Goal: Use online tool/utility: Utilize a website feature to perform a specific function

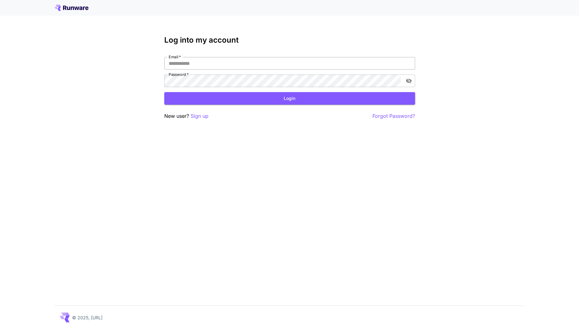
click at [227, 63] on input "Email   *" at bounding box center [289, 63] width 251 height 13
type input "**********"
click button "Login" at bounding box center [289, 98] width 251 height 13
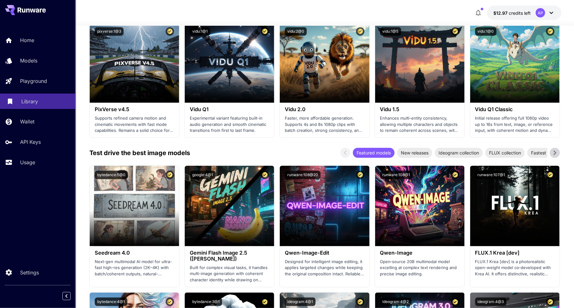
scroll to position [592, 0]
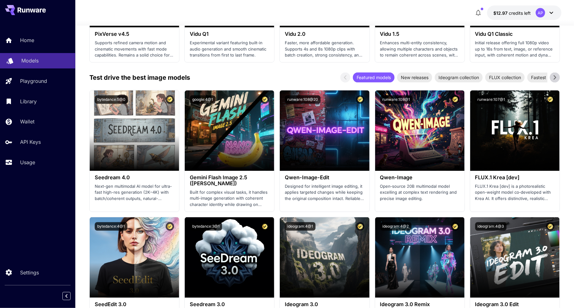
click at [20, 56] on link "Models" at bounding box center [37, 60] width 75 height 15
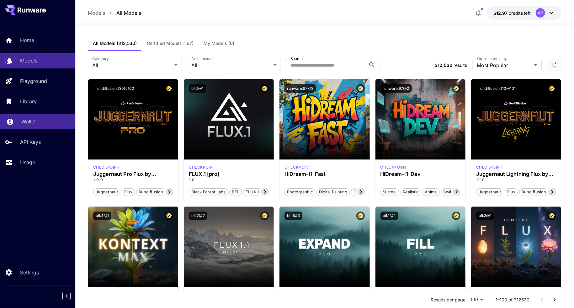
click at [31, 119] on p "Wallet" at bounding box center [28, 122] width 14 height 8
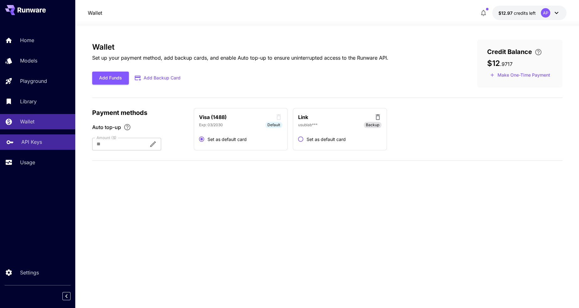
click at [30, 139] on link "API Keys" at bounding box center [37, 141] width 75 height 15
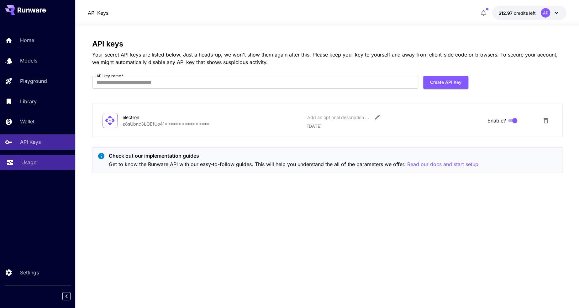
click at [44, 167] on link "Usage" at bounding box center [37, 162] width 75 height 15
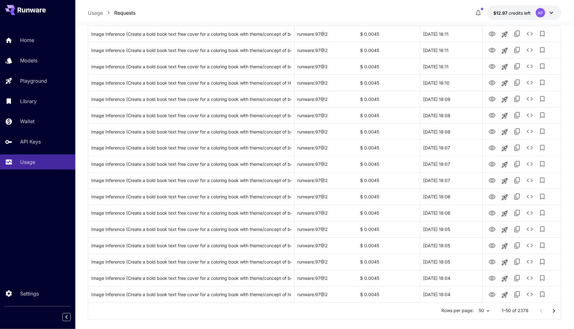
scroll to position [644, 0]
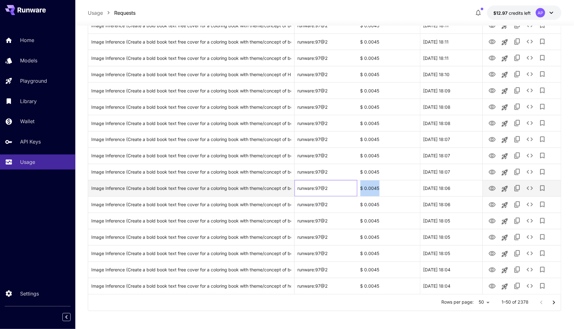
drag, startPoint x: 351, startPoint y: 188, endPoint x: 381, endPoint y: 190, distance: 29.2
click at [381, 190] on div "Image Inference (Create a bold book text free cover for a coloring book with th…" at bounding box center [324, 188] width 473 height 16
click at [321, 184] on div "runware:97@2" at bounding box center [325, 188] width 63 height 16
drag, startPoint x: 332, startPoint y: 187, endPoint x: 296, endPoint y: 187, distance: 36.4
click at [296, 187] on div "runware:97@2" at bounding box center [325, 188] width 63 height 16
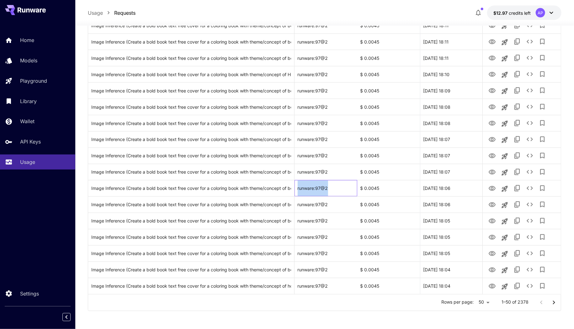
copy div "runware:97@2"
click at [506, 189] on icon "Launch in playground" at bounding box center [504, 189] width 6 height 6
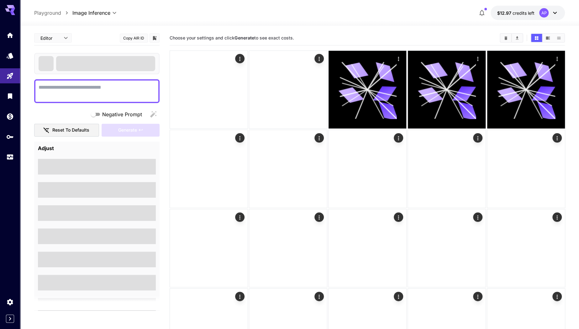
type textarea "**********"
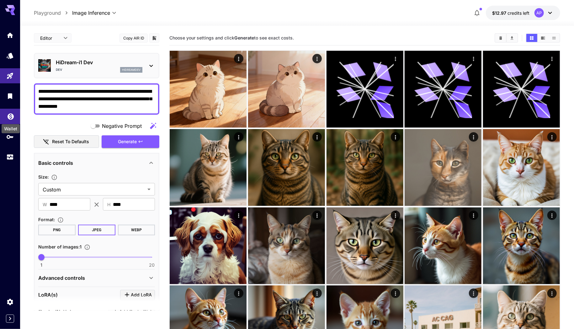
click at [13, 118] on icon "Wallet" at bounding box center [11, 115] width 8 height 8
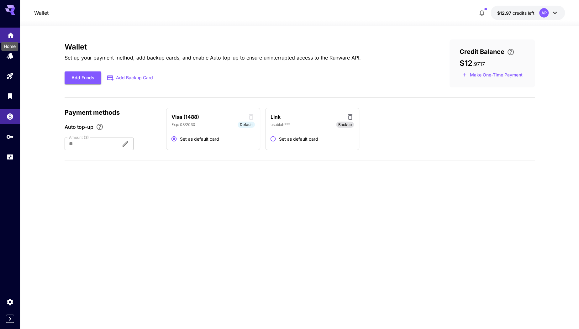
click at [12, 32] on icon "Home" at bounding box center [11, 34] width 8 height 8
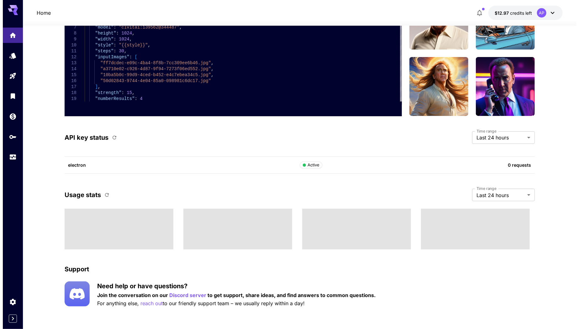
scroll to position [1530, 0]
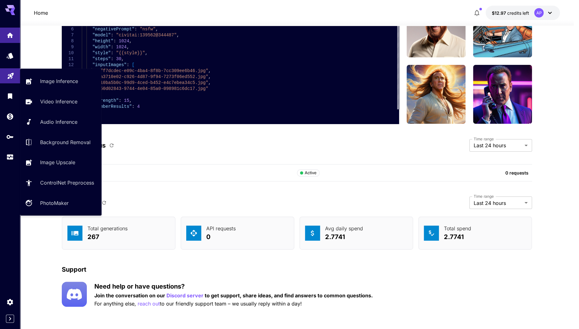
click at [10, 79] on link at bounding box center [10, 75] width 20 height 15
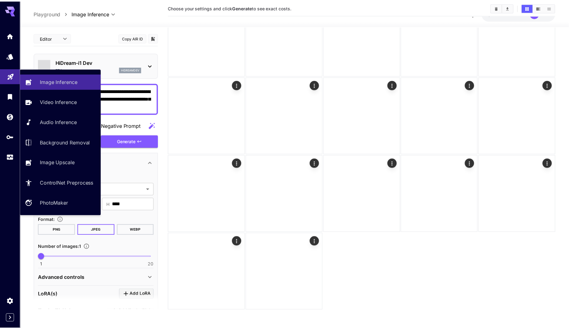
scroll to position [678, 0]
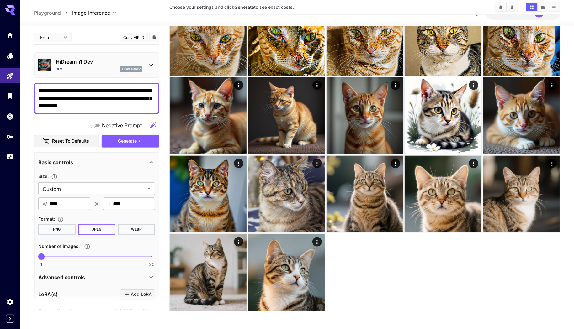
click at [75, 63] on p "HiDream-i1 Dev" at bounding box center [99, 62] width 87 height 8
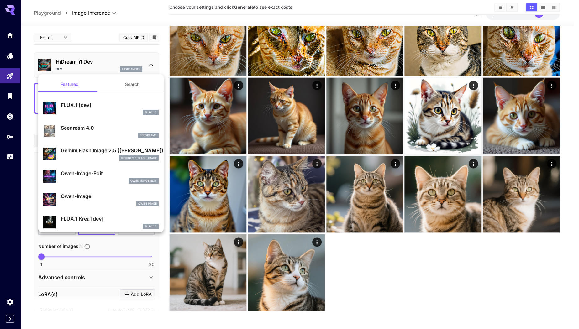
click at [8, 60] on div at bounding box center [289, 164] width 579 height 329
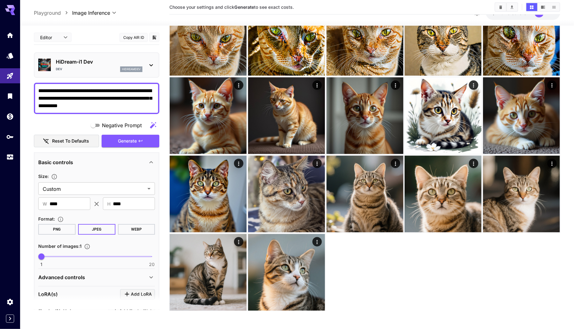
click at [8, 55] on div "Featured Search FLUX.1 [dev] FLUX.1 D Seedream 4.0 seedream4 Gemini Flash Image…" at bounding box center [62, 94] width 125 height 188
click at [8, 55] on icon "Models" at bounding box center [11, 54] width 8 height 8
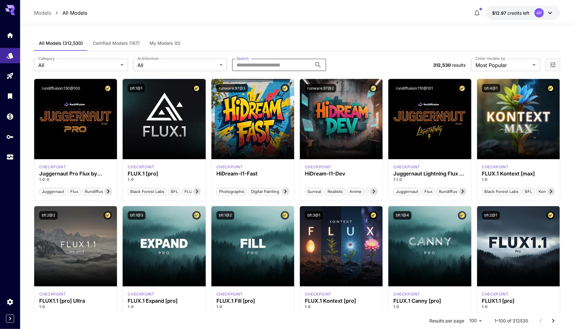
click at [277, 64] on input "Search" at bounding box center [272, 65] width 80 height 13
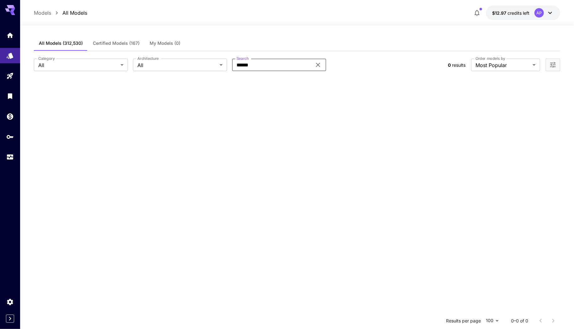
type input "******"
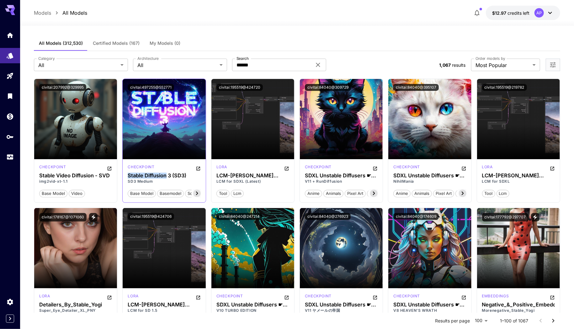
drag, startPoint x: 166, startPoint y: 174, endPoint x: 123, endPoint y: 176, distance: 42.7
click at [123, 176] on div "checkpoint Stable Diffusion 3 (SD3) SD3 Medium base model basemodel sd3 stable …" at bounding box center [164, 180] width 83 height 43
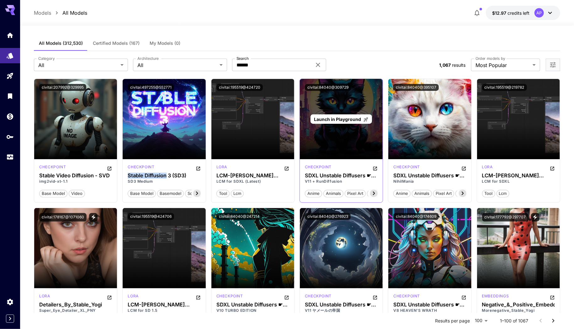
copy h3 "Stable Diffusion"
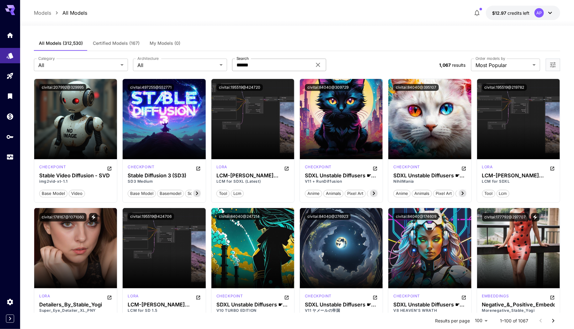
click at [278, 67] on input "******" at bounding box center [272, 65] width 80 height 13
paste input "**********"
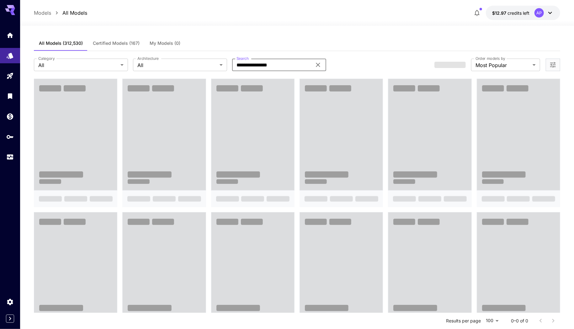
type input "**********"
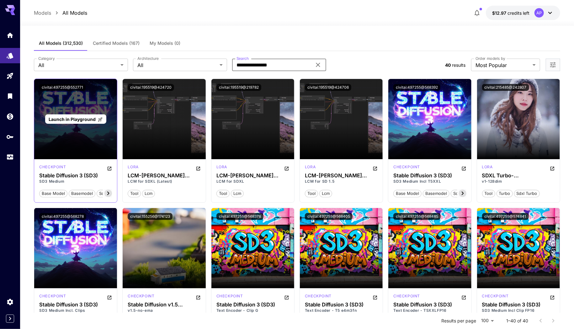
click at [82, 118] on span "Launch in Playground" at bounding box center [72, 119] width 47 height 5
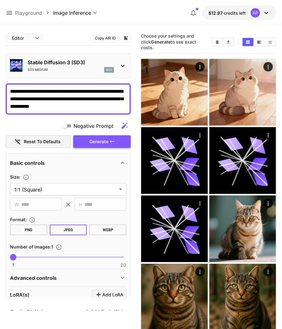
click at [113, 140] on icon "button" at bounding box center [112, 141] width 5 height 5
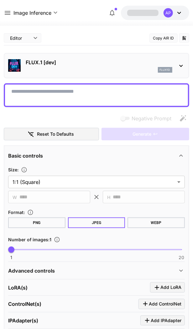
click at [116, 90] on textarea "Negative Prompt" at bounding box center [96, 95] width 170 height 15
click at [103, 62] on p "FLUX.1 [dev]" at bounding box center [99, 63] width 146 height 8
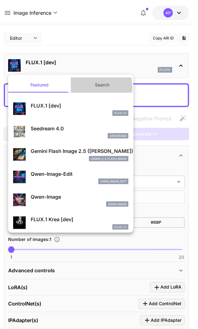
click at [96, 87] on button "Search" at bounding box center [102, 84] width 63 height 15
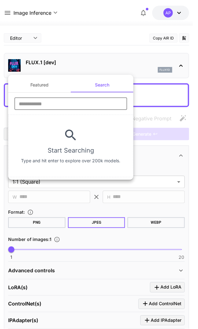
click at [80, 108] on input "text" at bounding box center [70, 103] width 113 height 13
type input "**********"
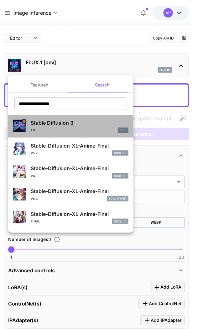
click at [96, 121] on p "Stable Diffusion 3" at bounding box center [80, 123] width 98 height 8
type input "*"
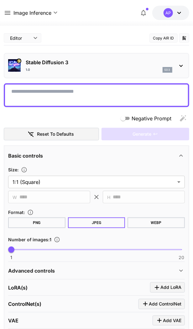
click at [119, 89] on textarea "Negative Prompt" at bounding box center [96, 95] width 170 height 15
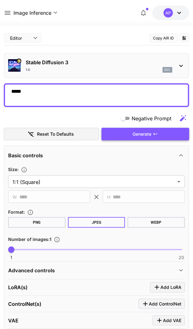
type textarea "*****"
click at [142, 134] on span "Generate" at bounding box center [142, 134] width 19 height 8
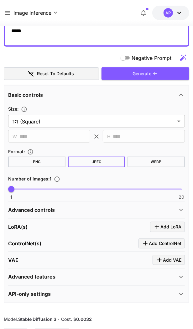
scroll to position [104, 0]
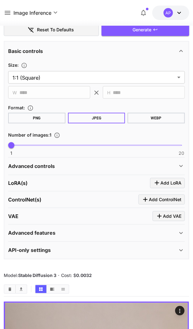
click at [40, 166] on p "Advanced controls" at bounding box center [31, 166] width 47 height 8
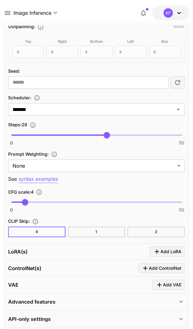
scroll to position [348, 0]
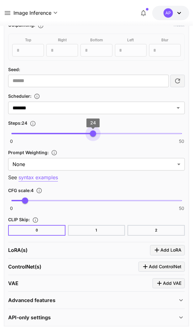
drag, startPoint x: 104, startPoint y: 131, endPoint x: 92, endPoint y: 128, distance: 12.5
click at [92, 130] on span "24" at bounding box center [93, 133] width 6 height 6
click at [46, 143] on div "Seed image : Drag or upload image ​ Mask image : Drag or upload image ​ Outpain…" at bounding box center [96, 83] width 176 height 303
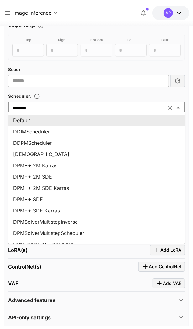
click at [45, 109] on input "*******" at bounding box center [87, 107] width 154 height 9
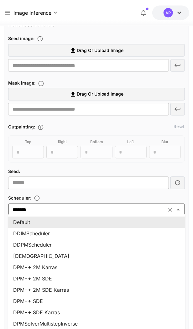
scroll to position [244, 0]
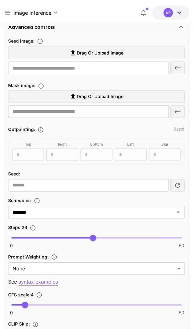
click at [80, 32] on div "Advanced controls" at bounding box center [96, 26] width 176 height 15
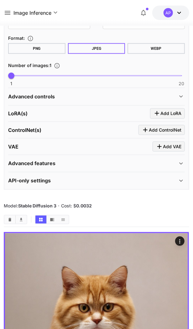
scroll to position [0, 0]
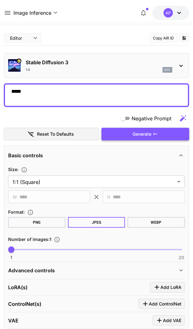
click at [137, 134] on span "Generate" at bounding box center [142, 134] width 19 height 8
click at [68, 62] on p "Stable Diffusion 3" at bounding box center [99, 63] width 146 height 8
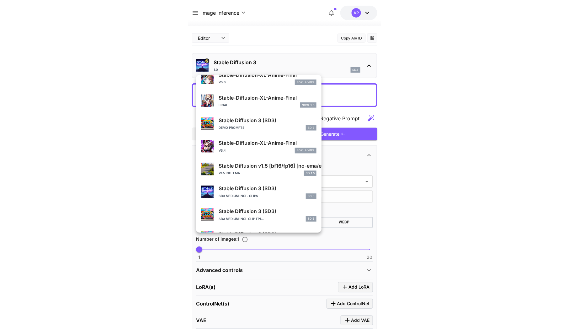
scroll to position [140, 0]
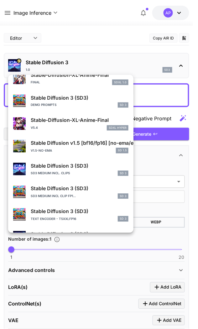
click at [76, 98] on p "Stable Diffusion 3 (SD3)" at bounding box center [80, 98] width 98 height 8
type input "**"
type input "***"
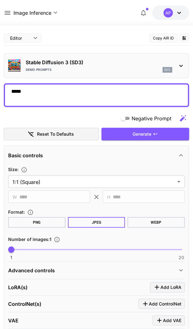
click at [62, 66] on p "Stable Diffusion 3 (SD3)" at bounding box center [99, 63] width 146 height 8
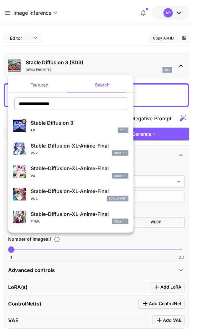
click at [67, 124] on p "Stable Diffusion 3" at bounding box center [80, 123] width 98 height 8
type input "**"
type input "*"
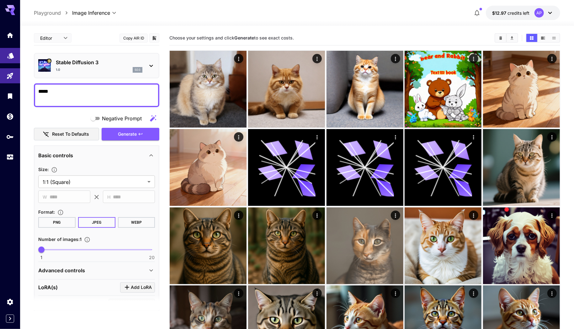
click at [17, 52] on link at bounding box center [10, 55] width 20 height 15
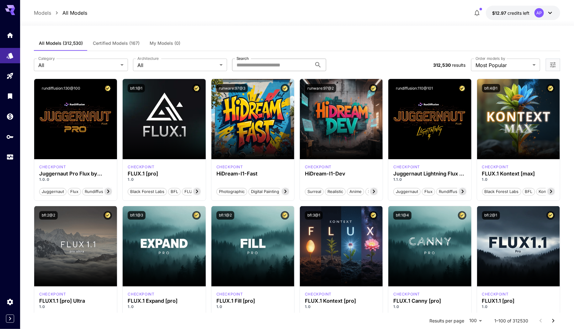
drag, startPoint x: 269, startPoint y: 55, endPoint x: 271, endPoint y: 61, distance: 5.7
click at [198, 57] on div "**********" at bounding box center [297, 65] width 526 height 28
click at [198, 62] on input "Search" at bounding box center [272, 65] width 80 height 13
type input "**********"
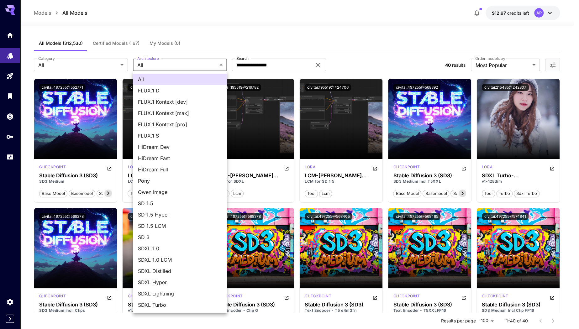
click at [84, 67] on div at bounding box center [289, 164] width 579 height 329
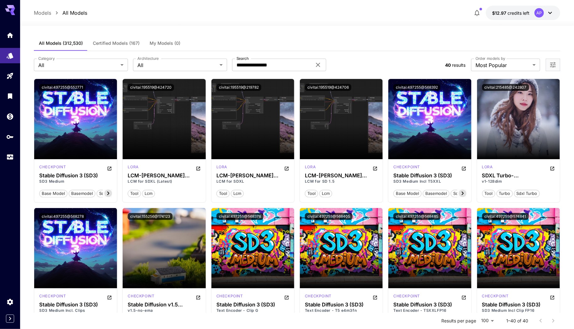
click at [84, 67] on div "All FLUX.1 D FLUX.1 Kontext [dev] FLUX.1 Kontext [max] FLUX.1 Kontext [pro] FLU…" at bounding box center [287, 164] width 574 height 329
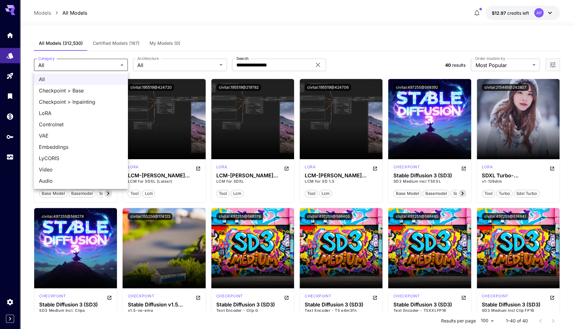
click at [71, 89] on span "Checkpoint > Base" at bounding box center [81, 91] width 84 height 8
type input "**********"
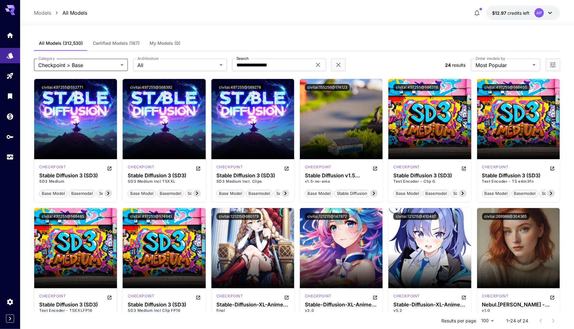
click at [198, 58] on label "Order models by" at bounding box center [490, 58] width 30 height 5
click at [198, 72] on div "**********" at bounding box center [297, 65] width 526 height 28
click at [198, 60] on label "Order models by" at bounding box center [490, 58] width 30 height 5
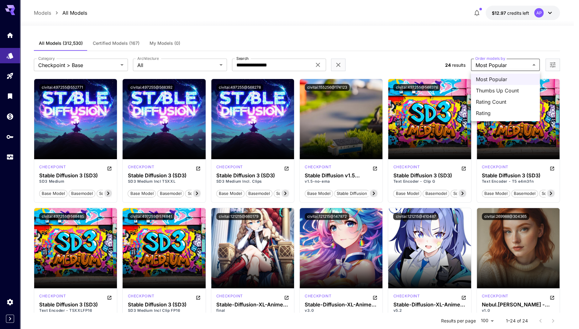
click at [198, 63] on body "**********" at bounding box center [289, 312] width 579 height 625
click at [198, 53] on div at bounding box center [289, 164] width 579 height 329
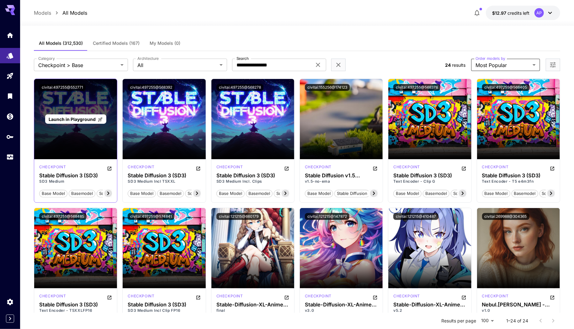
click at [74, 127] on div "Launch in Playground" at bounding box center [75, 119] width 83 height 80
click at [71, 119] on span "Launch in Playground" at bounding box center [72, 119] width 47 height 5
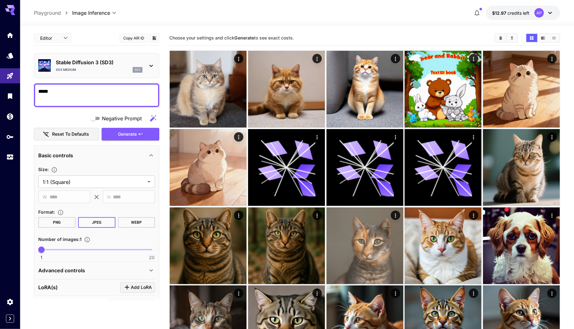
click at [71, 97] on textarea "*****" at bounding box center [96, 95] width 117 height 15
click at [129, 131] on span "Generate" at bounding box center [127, 134] width 19 height 8
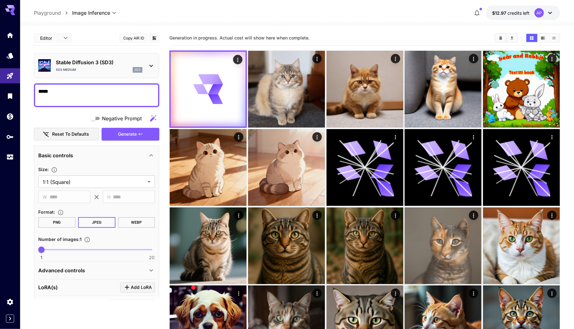
click at [132, 66] on div "Stable Diffusion 3 (SD3) SD3 Medium sd3" at bounding box center [99, 66] width 87 height 14
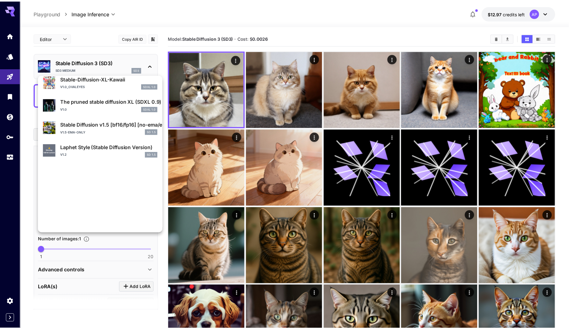
scroll to position [433, 0]
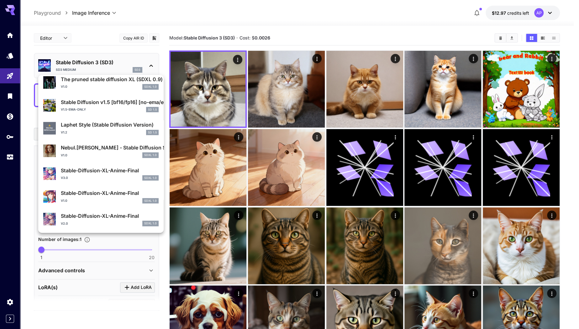
click at [115, 14] on div at bounding box center [289, 164] width 579 height 329
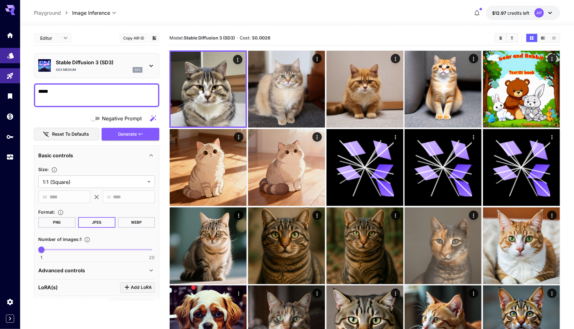
click at [9, 55] on icon "Models" at bounding box center [11, 54] width 8 height 8
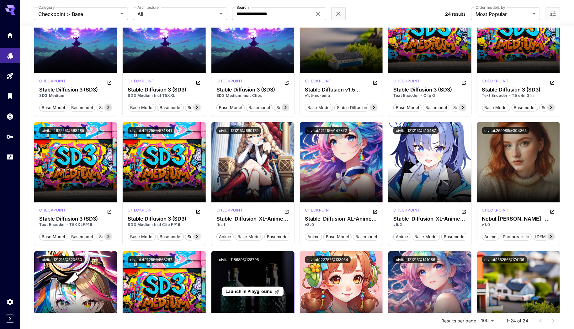
scroll to position [209, 0]
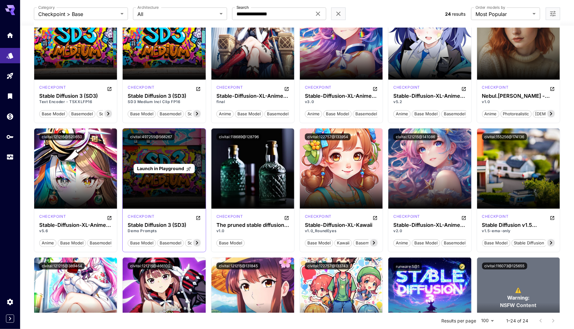
click at [168, 182] on div "Launch in Playground" at bounding box center [164, 169] width 83 height 80
click at [167, 167] on span "Launch in Playground" at bounding box center [160, 168] width 47 height 5
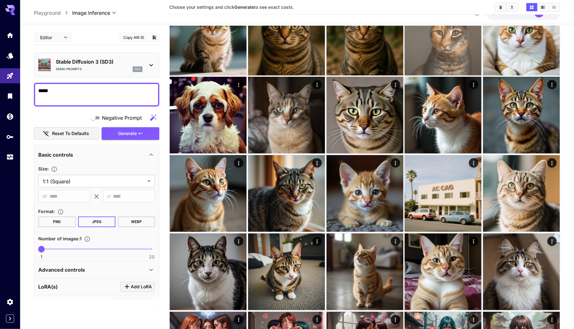
click at [107, 92] on textarea "*****" at bounding box center [96, 94] width 117 height 15
click at [129, 136] on span "Generate" at bounding box center [127, 134] width 19 height 8
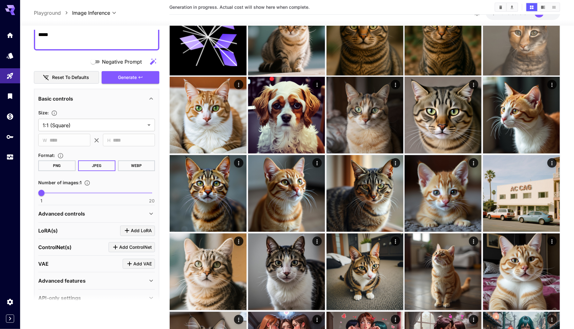
scroll to position [66, 0]
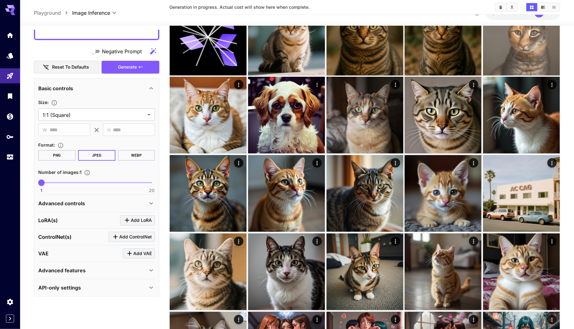
click at [75, 197] on div "Advanced controls" at bounding box center [96, 203] width 117 height 15
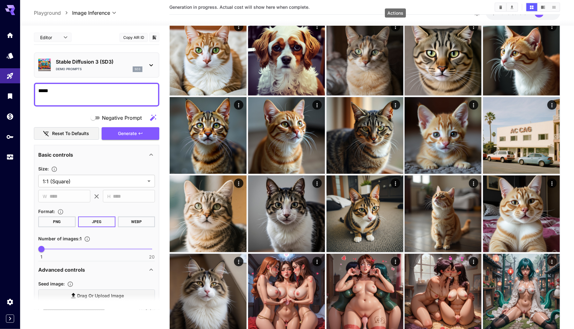
scroll to position [0, 0]
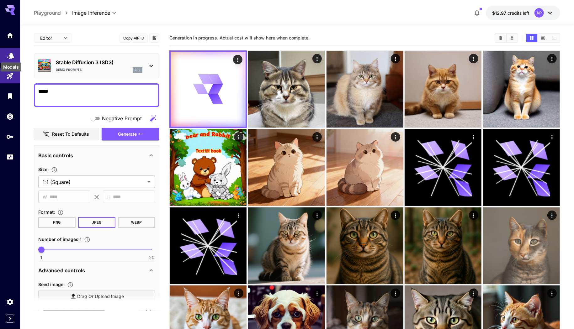
click at [11, 55] on icon "Models" at bounding box center [10, 55] width 7 height 6
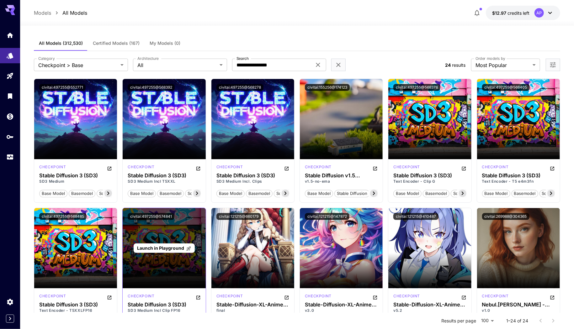
click at [161, 249] on span "Launch in Playground" at bounding box center [160, 247] width 47 height 5
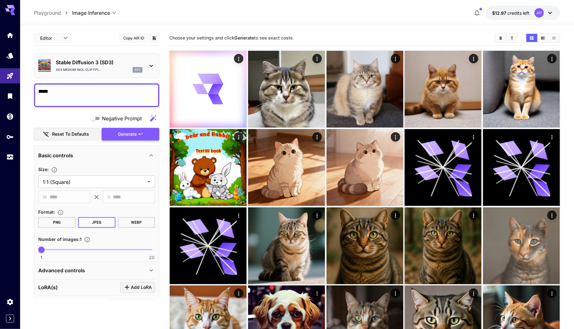
click at [124, 135] on span "Generate" at bounding box center [127, 134] width 19 height 8
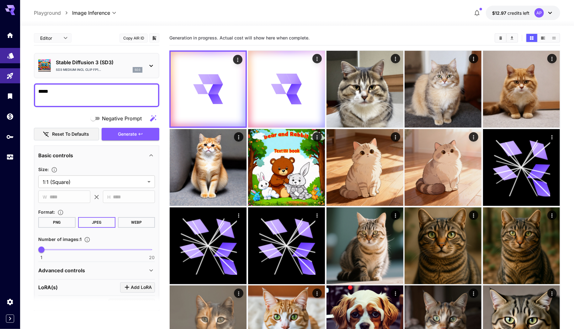
click at [8, 50] on icon "Models" at bounding box center [11, 54] width 8 height 8
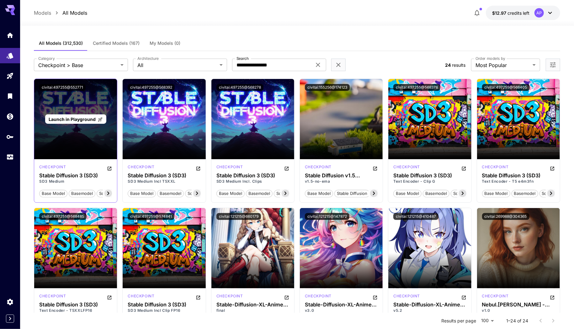
click at [86, 120] on span "Launch in Playground" at bounding box center [72, 119] width 47 height 5
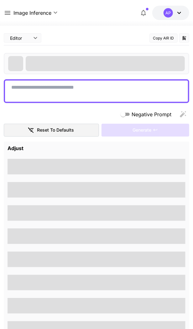
click at [97, 89] on textarea "Negative Prompt" at bounding box center [96, 91] width 170 height 15
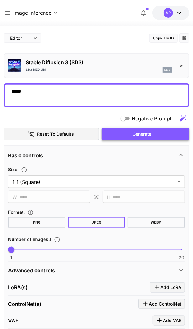
type textarea "*****"
click at [134, 134] on span "Generate" at bounding box center [142, 134] width 19 height 8
click at [55, 63] on p "Stable Diffusion 3 (SD3)" at bounding box center [99, 63] width 146 height 8
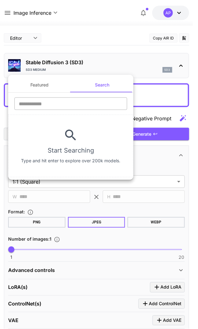
click at [61, 105] on input "text" at bounding box center [70, 103] width 113 height 13
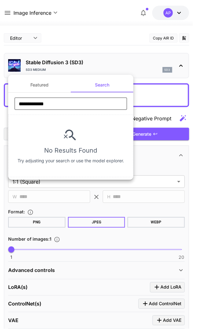
type input "**********"
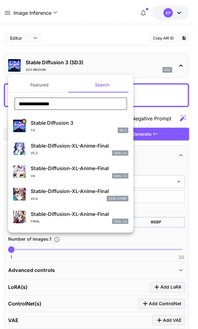
click at [60, 124] on p "Stable Diffusion 3" at bounding box center [80, 123] width 98 height 8
type input "**"
type input "*"
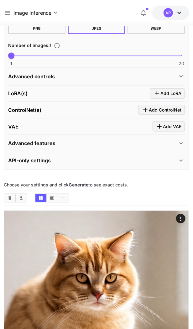
scroll to position [209, 0]
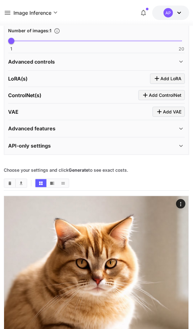
click at [29, 62] on p "Advanced controls" at bounding box center [31, 62] width 47 height 8
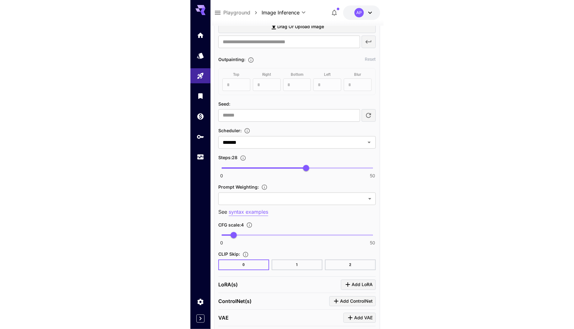
scroll to position [205, 0]
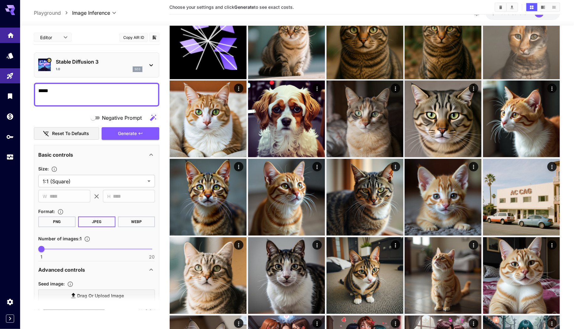
click at [9, 35] on icon "Home" at bounding box center [11, 33] width 6 height 5
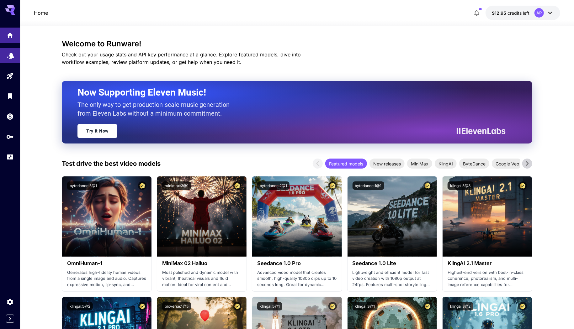
click at [10, 55] on icon "Models" at bounding box center [10, 54] width 7 height 6
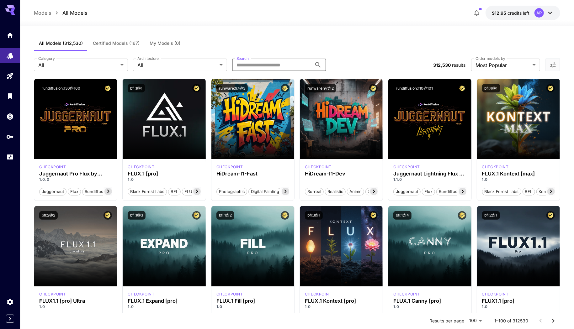
click at [198, 66] on input "Search" at bounding box center [272, 65] width 80 height 13
type input "**********"
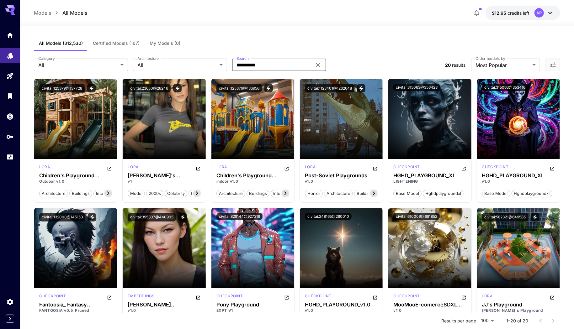
click at [198, 13] on icon "button" at bounding box center [476, 13] width 5 height 6
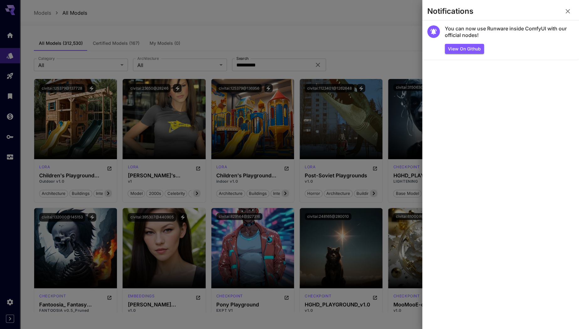
click at [198, 30] on div at bounding box center [289, 164] width 579 height 329
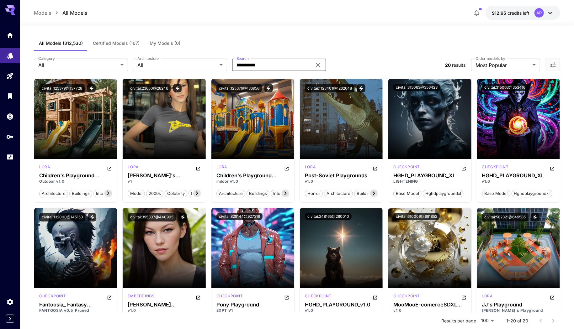
click at [198, 66] on input "**********" at bounding box center [272, 65] width 80 height 13
type input "****"
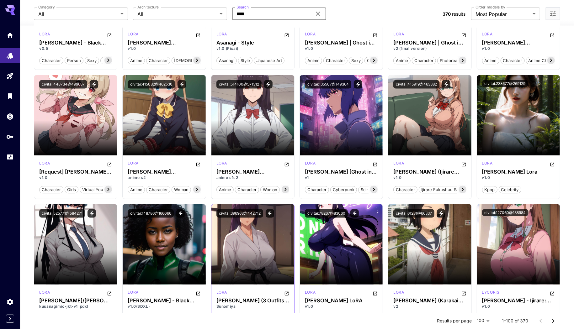
scroll to position [662, 0]
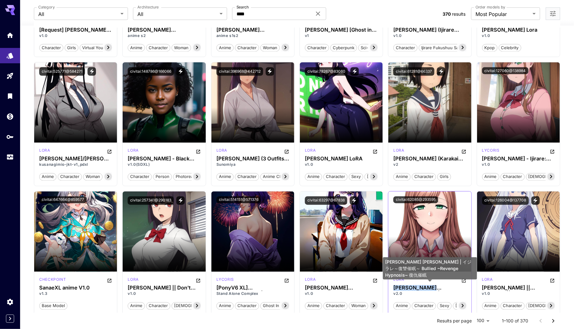
drag, startPoint x: 392, startPoint y: 287, endPoint x: 432, endPoint y: 285, distance: 39.9
click at [198, 285] on div "lora Sanada Minako 真田美菜子 | イジラレ～復讐催眠～ Bullied ~Revenge Hypnosis~ 復仇催眠 v2.0 anim…" at bounding box center [429, 293] width 83 height 43
copy h3 "Sanada Minako"
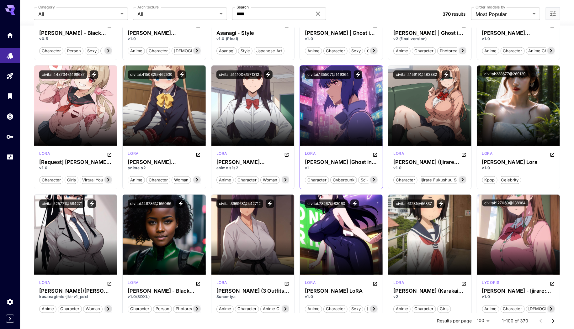
scroll to position [487, 0]
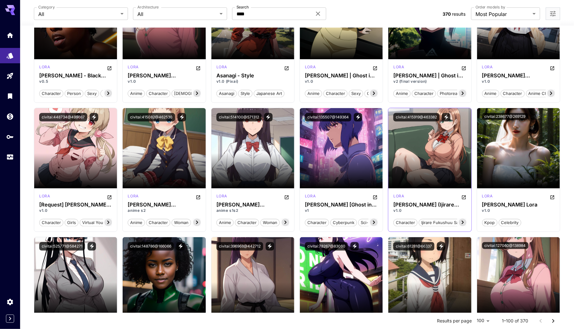
click at [198, 154] on section at bounding box center [429, 170] width 83 height 35
click at [198, 170] on section at bounding box center [429, 170] width 83 height 35
click at [198, 193] on div "lora" at bounding box center [429, 197] width 73 height 8
drag, startPoint x: 447, startPoint y: 206, endPoint x: 455, endPoint y: 215, distance: 11.8
click at [198, 206] on h3 "[PERSON_NAME] (Ijirare Fukushuu Saimin) XL pony LORA" at bounding box center [429, 205] width 73 height 6
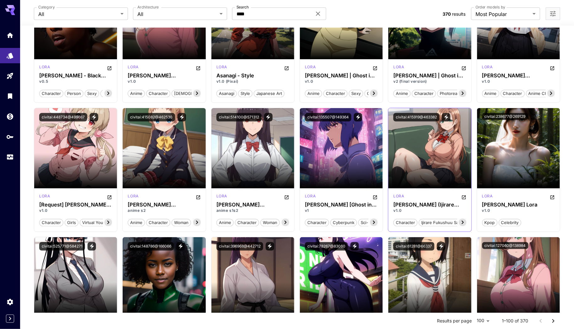
click at [198, 219] on icon at bounding box center [463, 223] width 8 height 8
click at [198, 198] on div "lora" at bounding box center [429, 197] width 73 height 8
click at [198, 146] on img at bounding box center [429, 148] width 83 height 80
click at [198, 114] on button "View trigger words" at bounding box center [446, 117] width 8 height 8
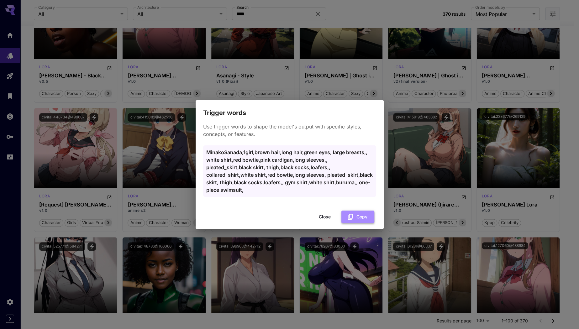
click at [198, 218] on button "Copy" at bounding box center [357, 217] width 33 height 13
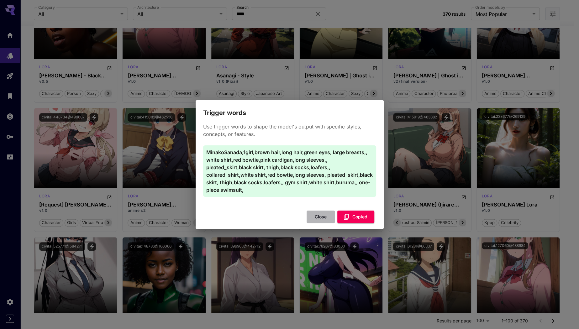
click at [198, 221] on button "Close" at bounding box center [321, 217] width 28 height 13
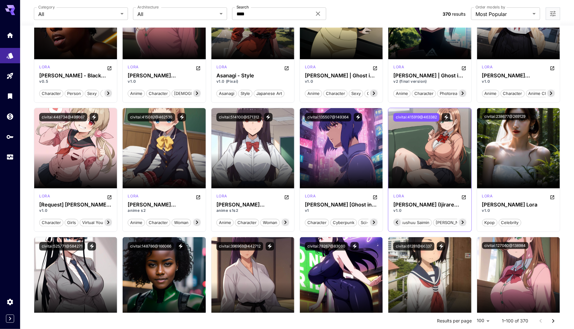
click at [198, 115] on button "civitai:415919@463382" at bounding box center [416, 117] width 46 height 8
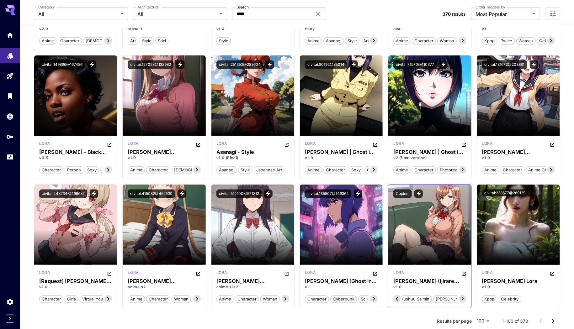
scroll to position [313, 0]
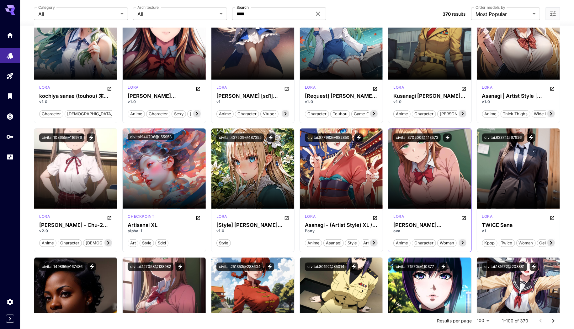
click at [198, 140] on button "civitai:370200@413573" at bounding box center [416, 138] width 47 height 8
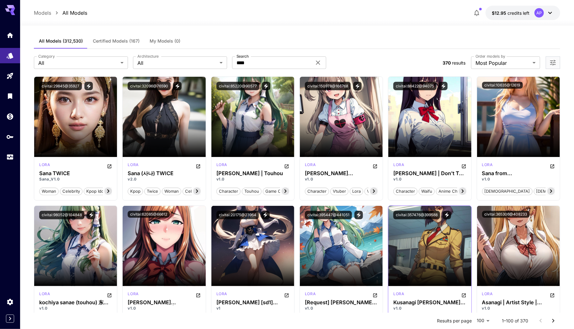
scroll to position [0, 0]
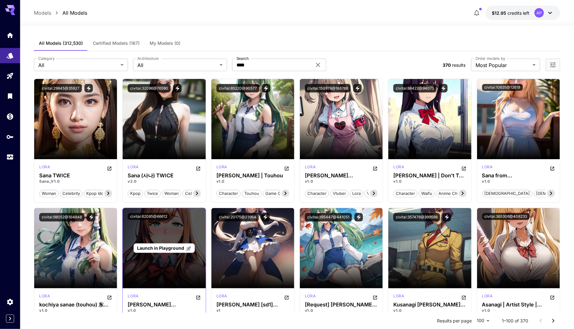
click at [162, 252] on div "Launch in Playground" at bounding box center [164, 249] width 61 height 10
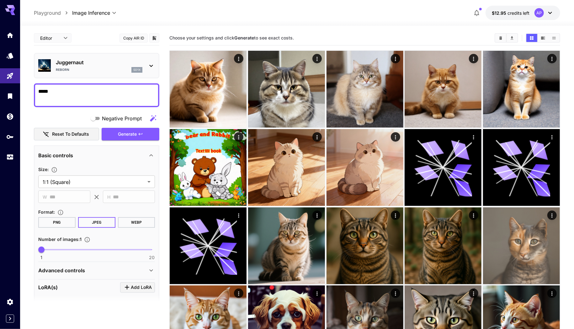
click at [87, 98] on textarea "*****" at bounding box center [96, 95] width 117 height 15
drag, startPoint x: 68, startPoint y: 95, endPoint x: 22, endPoint y: 87, distance: 46.7
type textarea "**********"
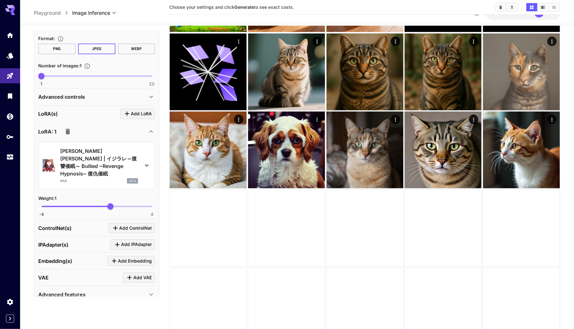
scroll to position [174, 0]
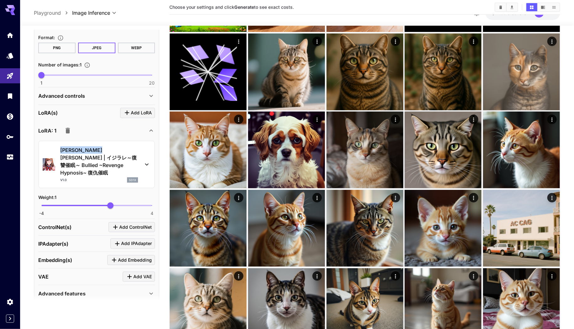
drag, startPoint x: 60, startPoint y: 146, endPoint x: 96, endPoint y: 148, distance: 36.1
click at [96, 148] on p "[PERSON_NAME] [PERSON_NAME] | イジラレ～復讐催眠～ Bullied ~Revenge Hypnosis~ 復仇催眠" at bounding box center [99, 161] width 78 height 30
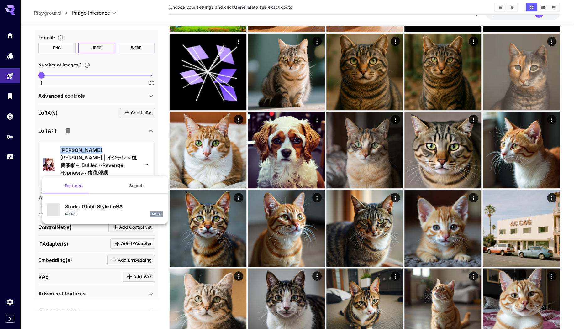
copy p "Sanada Minako"
click at [146, 63] on div at bounding box center [289, 164] width 579 height 329
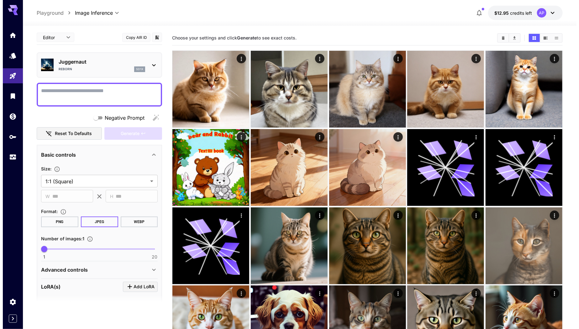
scroll to position [0, 0]
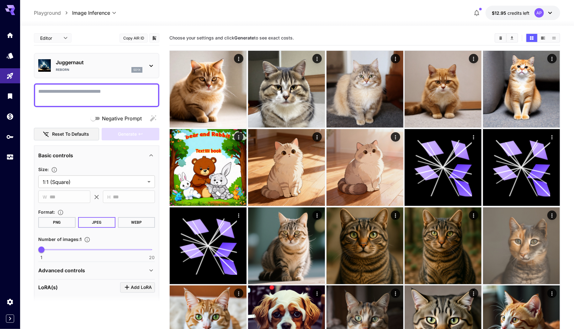
click at [96, 98] on textarea "Negative Prompt" at bounding box center [96, 95] width 117 height 15
paste textarea "**********"
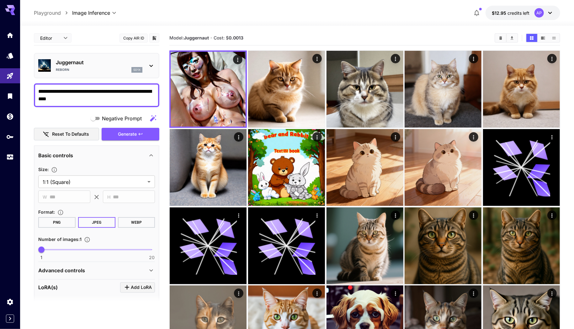
type textarea "**********"
click at [74, 71] on div "Reborn sd1x" at bounding box center [99, 70] width 87 height 6
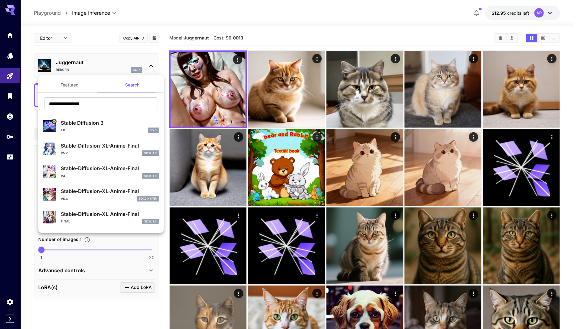
click at [99, 212] on p "Stable-Diffusion-XL-Anime-Final" at bounding box center [110, 214] width 98 height 8
type input "**********"
type input "****"
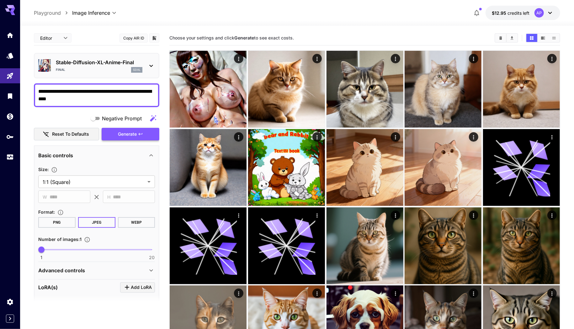
click at [130, 133] on span "Generate" at bounding box center [127, 134] width 19 height 8
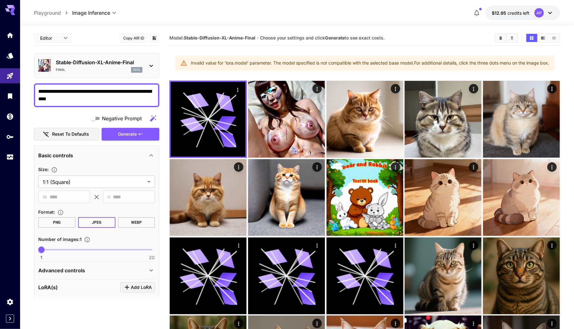
click at [120, 92] on textarea "**********" at bounding box center [96, 95] width 117 height 15
click at [114, 100] on textarea "**********" at bounding box center [96, 95] width 117 height 15
click at [108, 92] on textarea "**********" at bounding box center [96, 95] width 117 height 15
click at [114, 75] on div "Stable-Diffusion-XL-Anime-Final final sdxl" at bounding box center [96, 65] width 125 height 25
click at [110, 62] on p "Stable-Diffusion-XL-Anime-Final" at bounding box center [99, 63] width 87 height 8
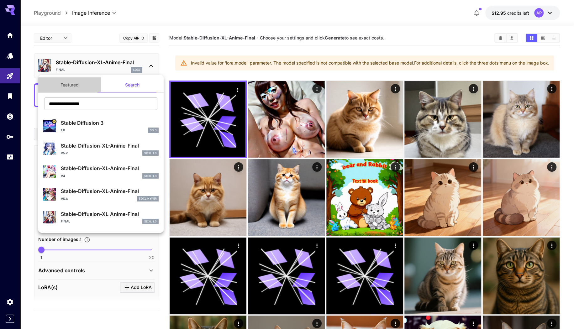
click at [76, 85] on button "Featured" at bounding box center [69, 84] width 63 height 15
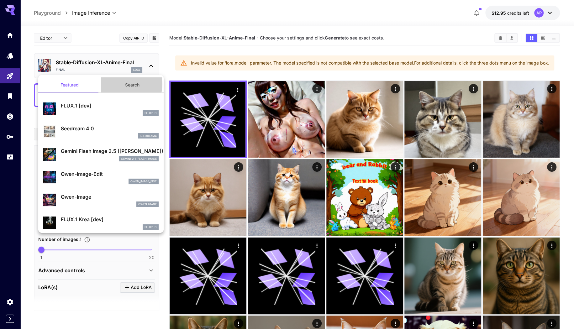
click at [124, 84] on button "Search" at bounding box center [132, 84] width 63 height 15
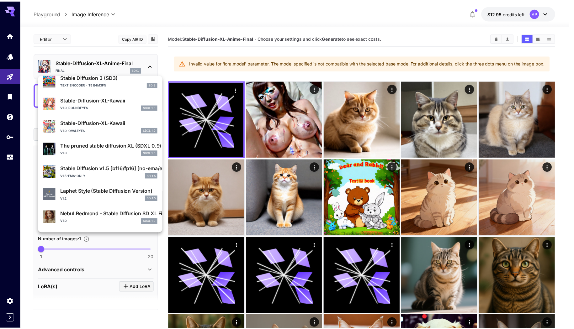
scroll to position [328, 0]
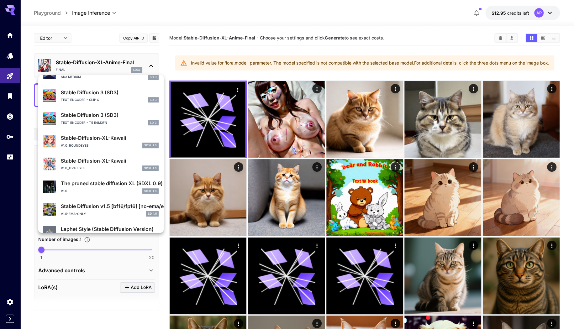
click at [103, 117] on p "Stable Diffusion 3 (SD3)" at bounding box center [110, 115] width 98 height 8
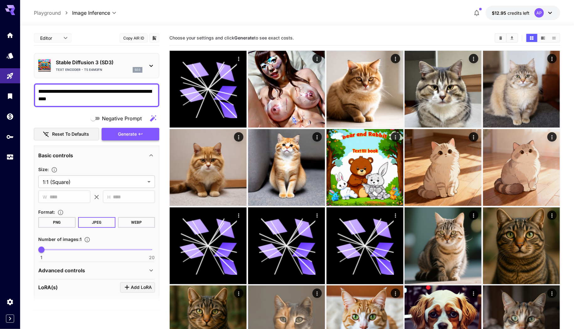
click at [129, 132] on span "Generate" at bounding box center [127, 134] width 19 height 8
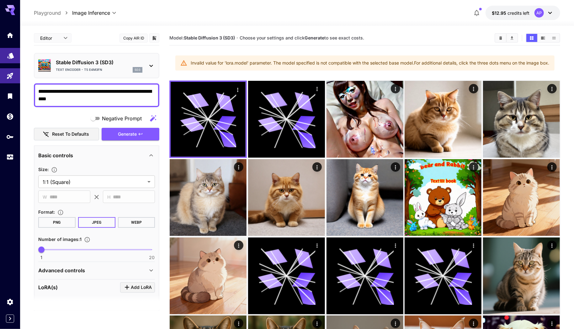
click at [8, 54] on icon "Models" at bounding box center [11, 54] width 8 height 8
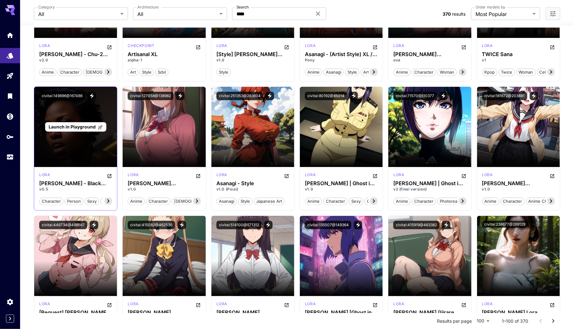
scroll to position [383, 0]
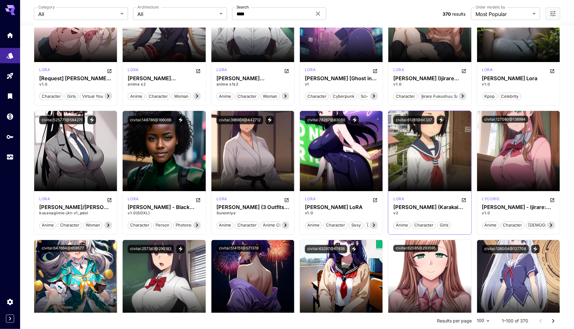
scroll to position [697, 0]
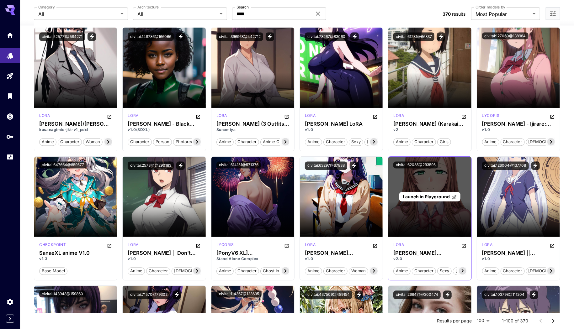
click at [434, 192] on div "Launch in Playground" at bounding box center [429, 197] width 61 height 10
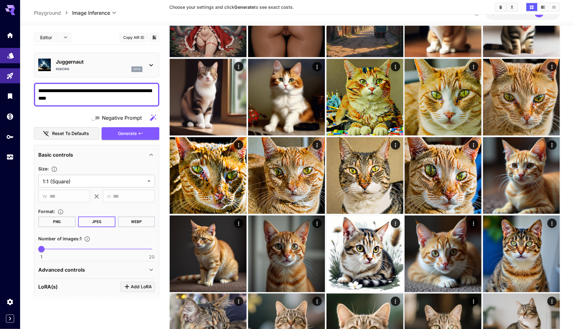
click at [13, 53] on icon "Models" at bounding box center [11, 54] width 8 height 8
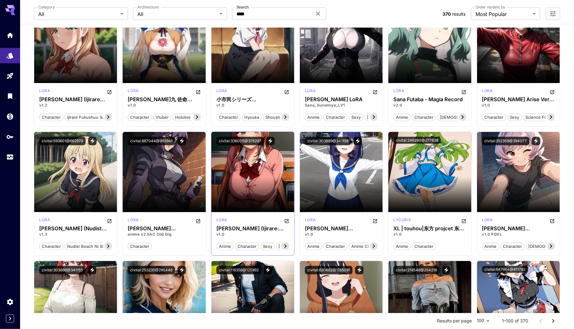
scroll to position [2090, 0]
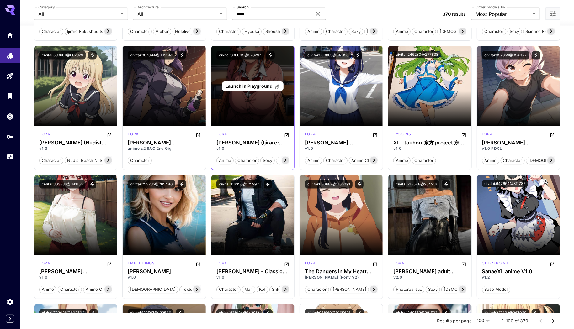
click at [257, 86] on span "Launch in Playground" at bounding box center [248, 85] width 47 height 5
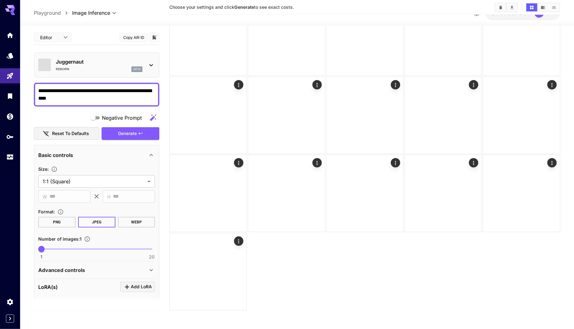
scroll to position [835, 0]
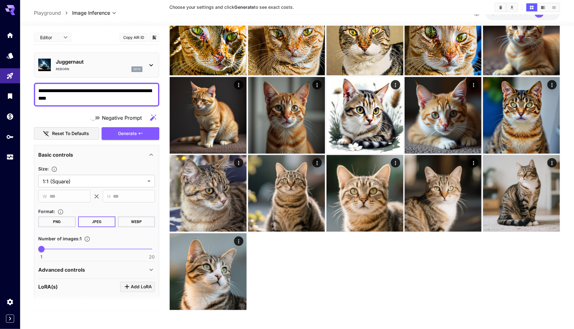
click at [85, 60] on p "Juggernaut" at bounding box center [99, 62] width 87 height 8
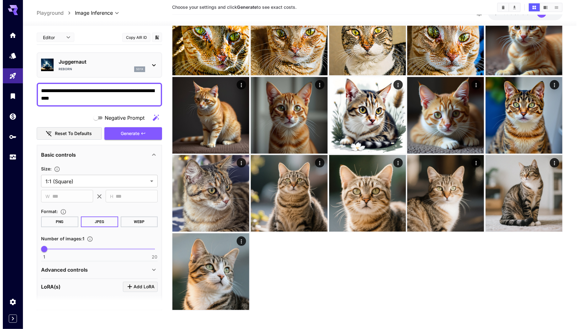
scroll to position [835, 0]
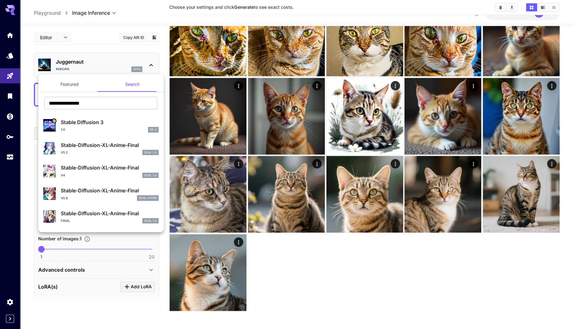
click at [75, 84] on button "Featured" at bounding box center [69, 84] width 63 height 15
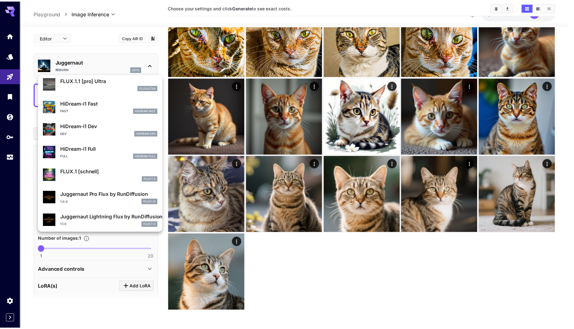
scroll to position [507, 0]
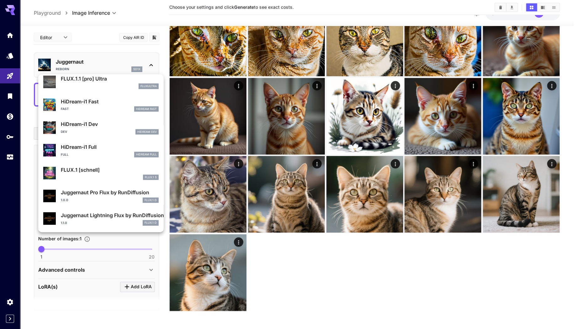
drag, startPoint x: 325, startPoint y: 293, endPoint x: 320, endPoint y: 292, distance: 5.2
click at [323, 295] on div at bounding box center [289, 164] width 579 height 329
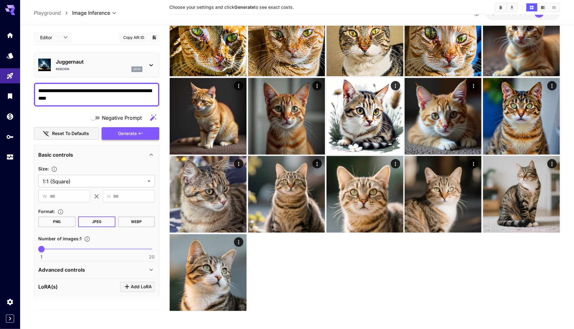
click at [130, 138] on button "Generate" at bounding box center [131, 133] width 58 height 13
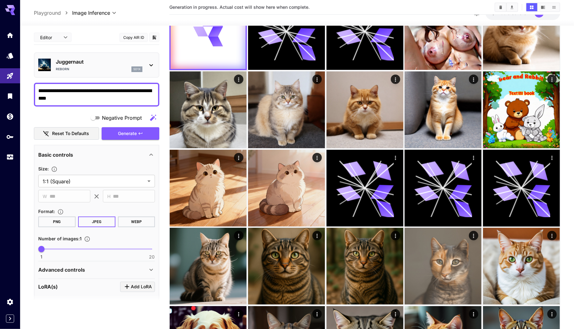
scroll to position [0, 0]
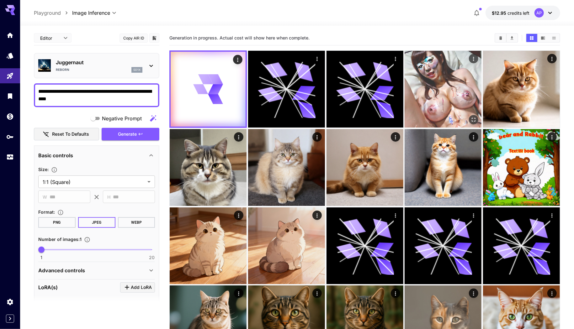
click at [437, 89] on img at bounding box center [442, 89] width 77 height 77
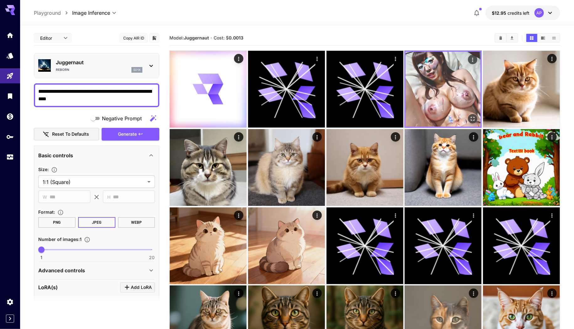
click at [471, 117] on icon "Open in fullscreen" at bounding box center [473, 119] width 4 height 4
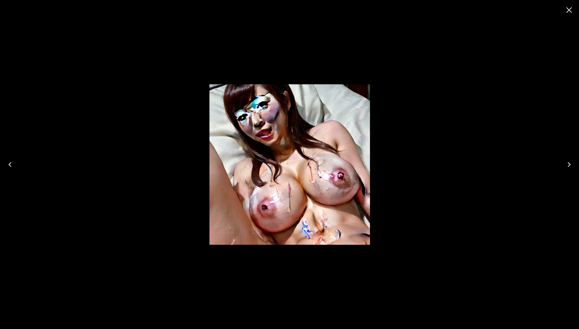
click at [450, 91] on div at bounding box center [289, 164] width 579 height 329
click at [564, 10] on icon "Close" at bounding box center [569, 10] width 10 height 10
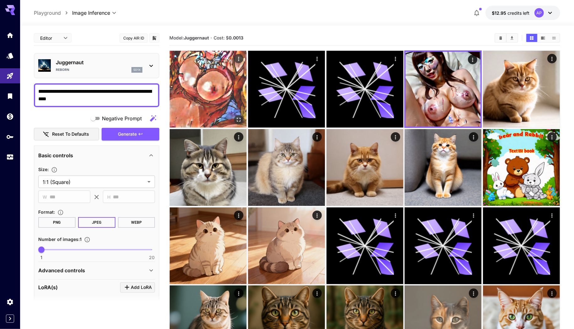
click at [213, 77] on img at bounding box center [208, 89] width 77 height 77
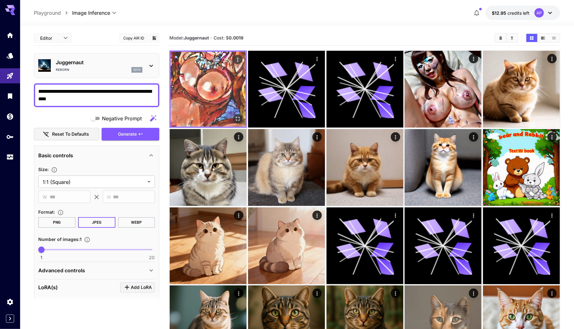
click at [213, 77] on img at bounding box center [208, 89] width 75 height 75
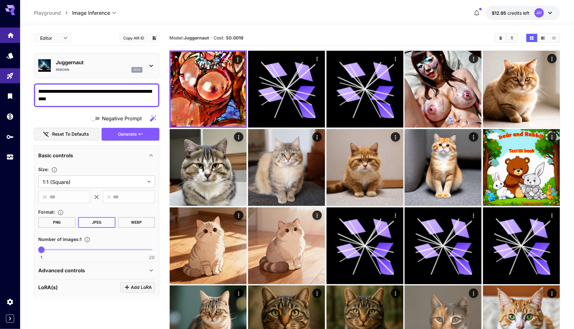
click at [7, 33] on icon "Home" at bounding box center [11, 34] width 8 height 8
